Goal: Task Accomplishment & Management: Complete application form

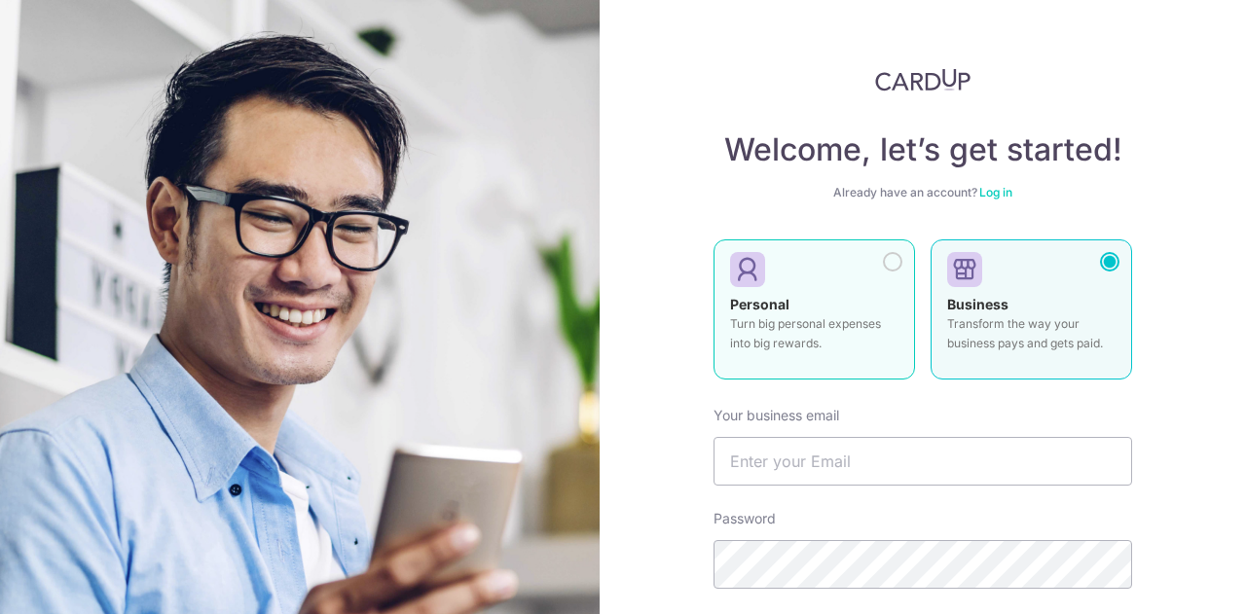
click at [859, 307] on div "Personal Turn big personal expenses into big rewards." at bounding box center [814, 329] width 168 height 68
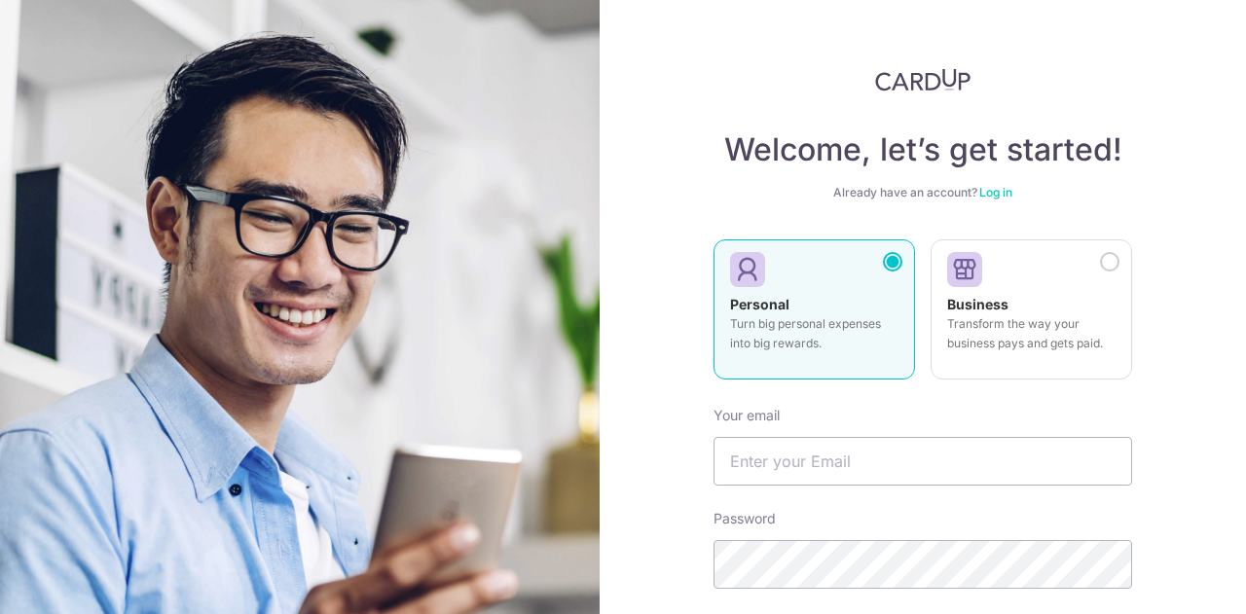
click at [827, 489] on form "Your email Password By registering you agree to our Privacy Policy & Terms Of S…" at bounding box center [923, 604] width 419 height 427
drag, startPoint x: 827, startPoint y: 490, endPoint x: 825, endPoint y: 470, distance: 19.6
click at [825, 469] on input "text" at bounding box center [923, 461] width 419 height 49
type input "s"
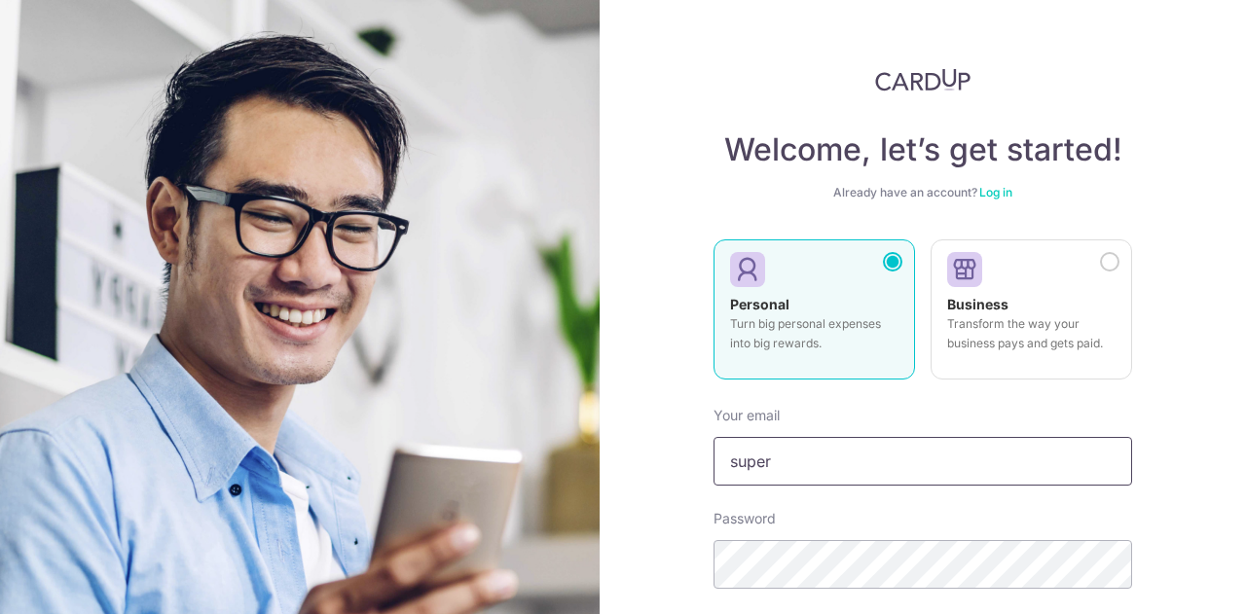
type input "super"
